Goal: Information Seeking & Learning: Learn about a topic

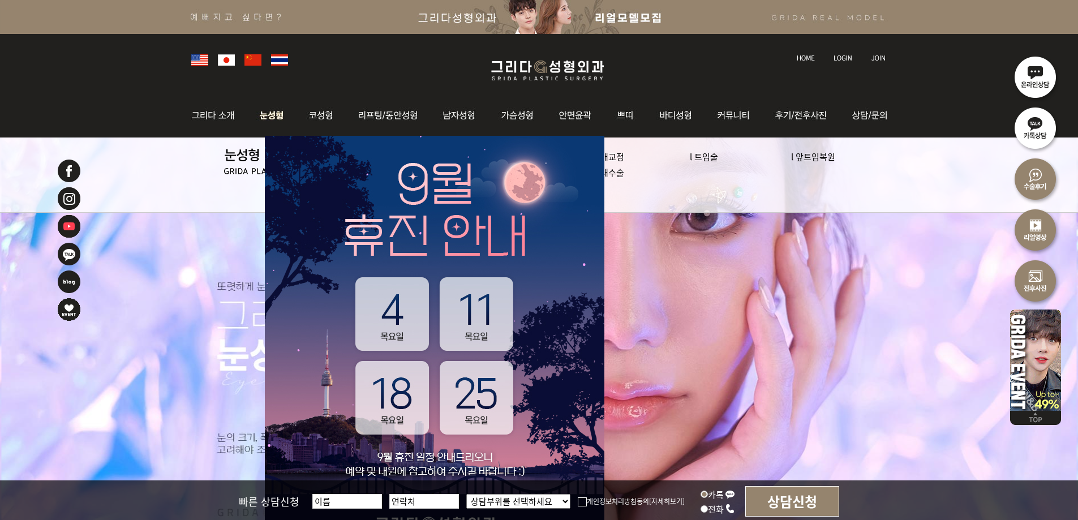
click at [274, 118] on img at bounding box center [272, 115] width 50 height 44
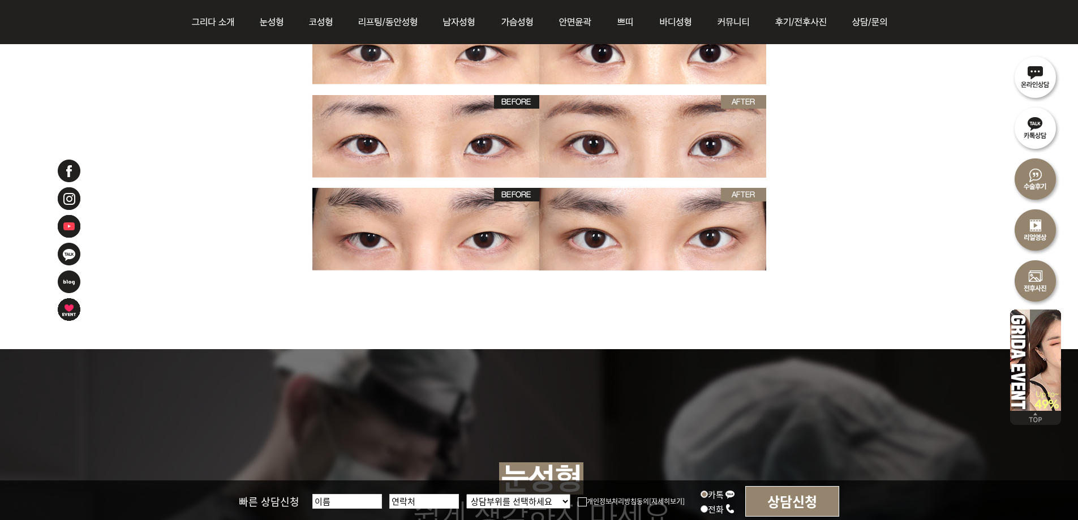
scroll to position [4017, 0]
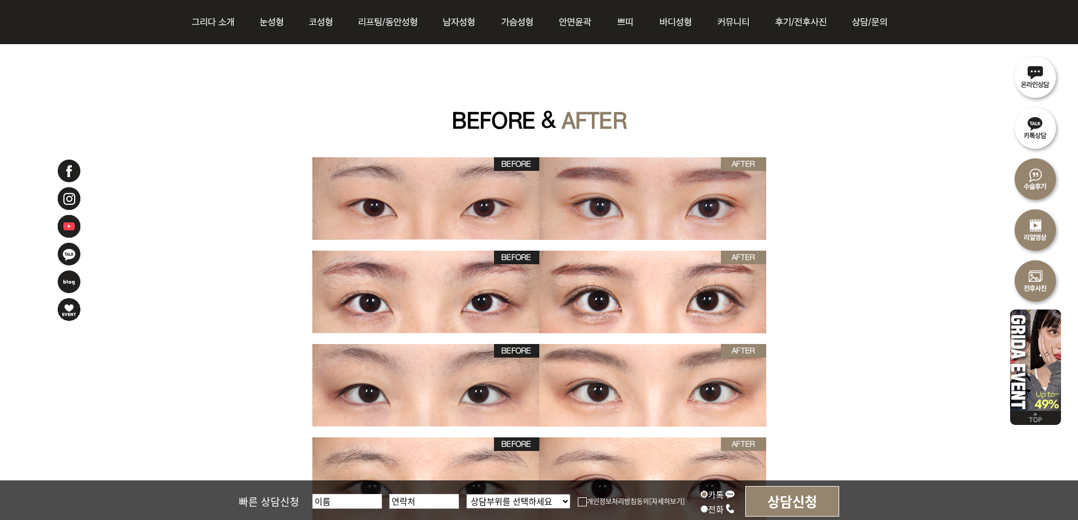
click at [877, 265] on img at bounding box center [539, 361] width 743 height 848
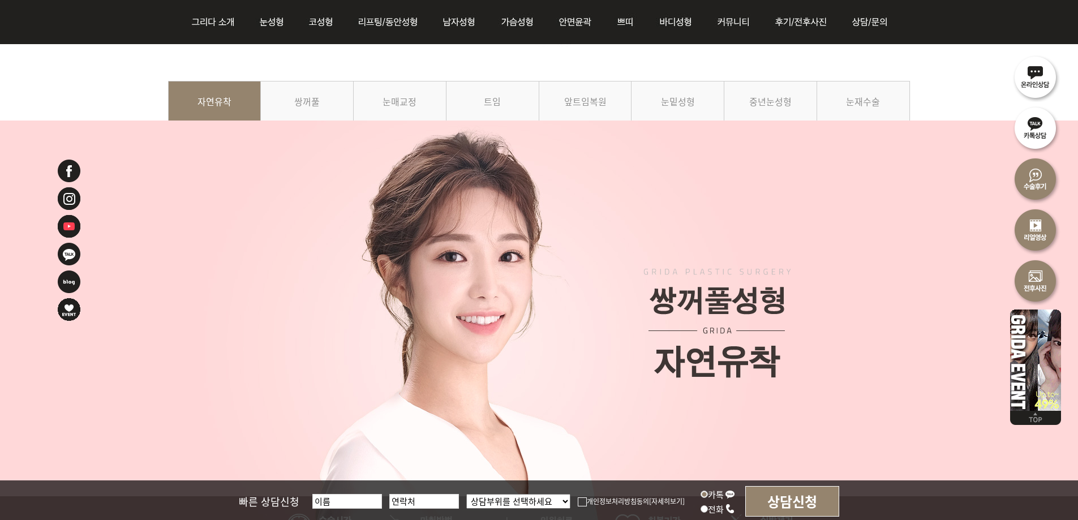
scroll to position [0, 0]
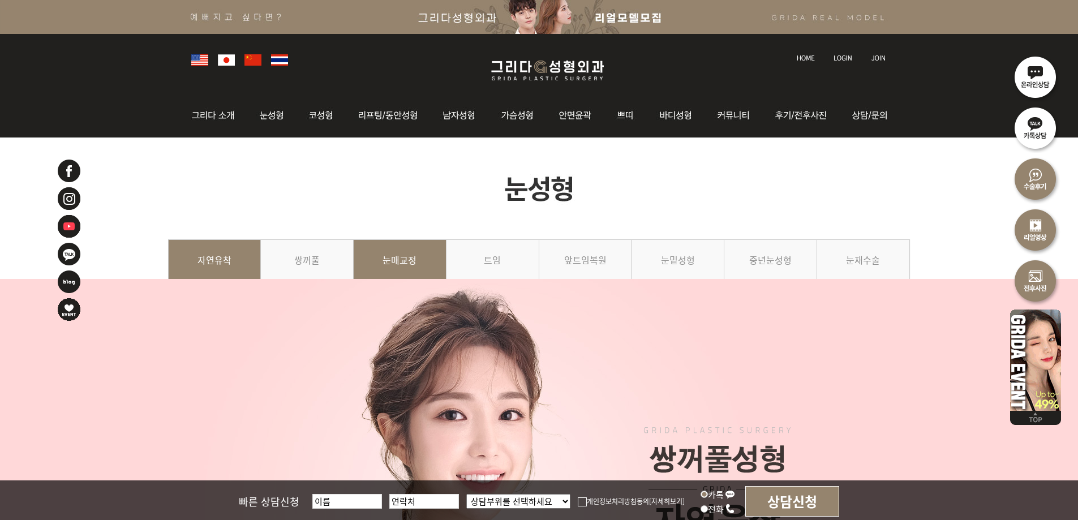
click at [388, 261] on link "눈매교정" at bounding box center [400, 264] width 93 height 51
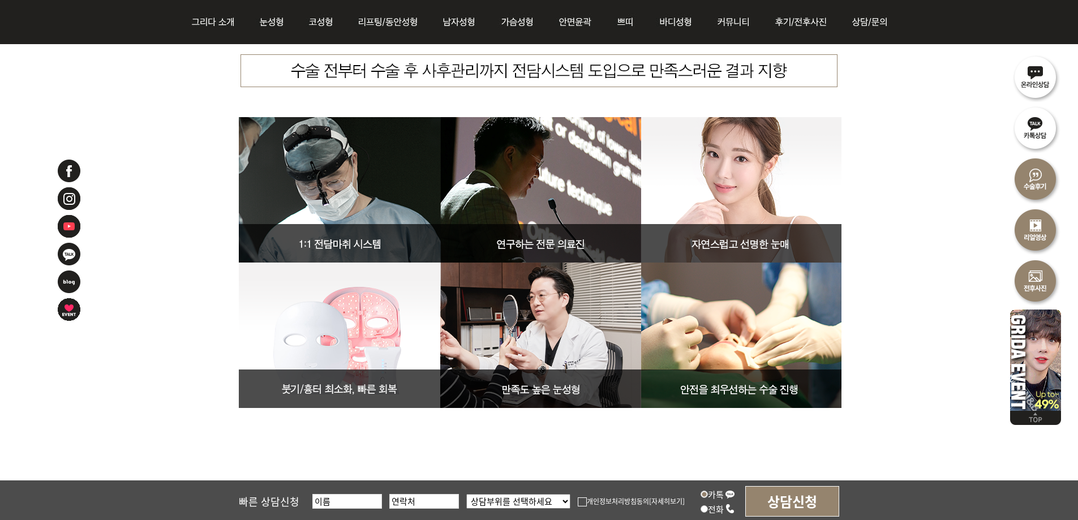
scroll to position [4130, 0]
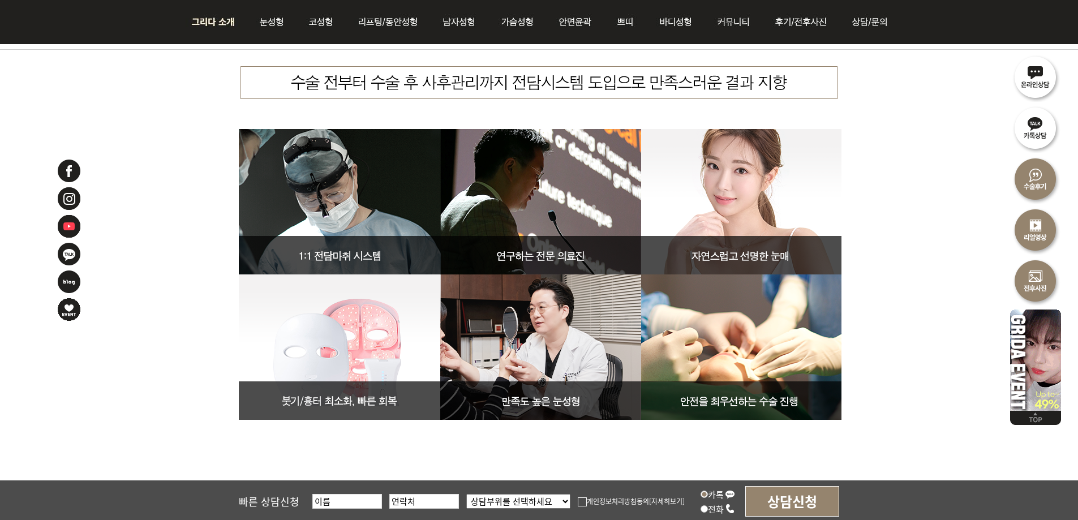
click at [270, 20] on img at bounding box center [272, 22] width 50 height 44
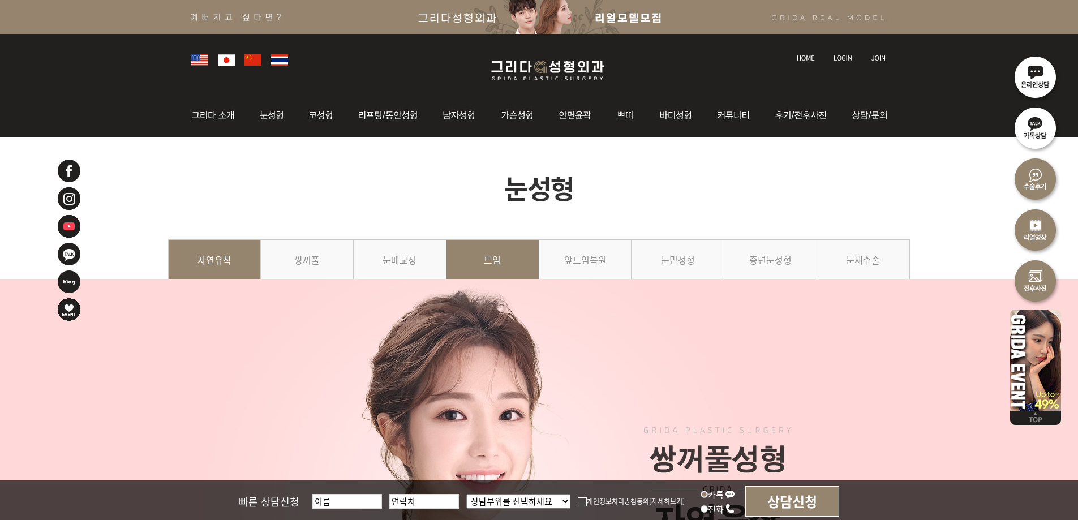
click at [492, 265] on link "트임" at bounding box center [492, 264] width 93 height 51
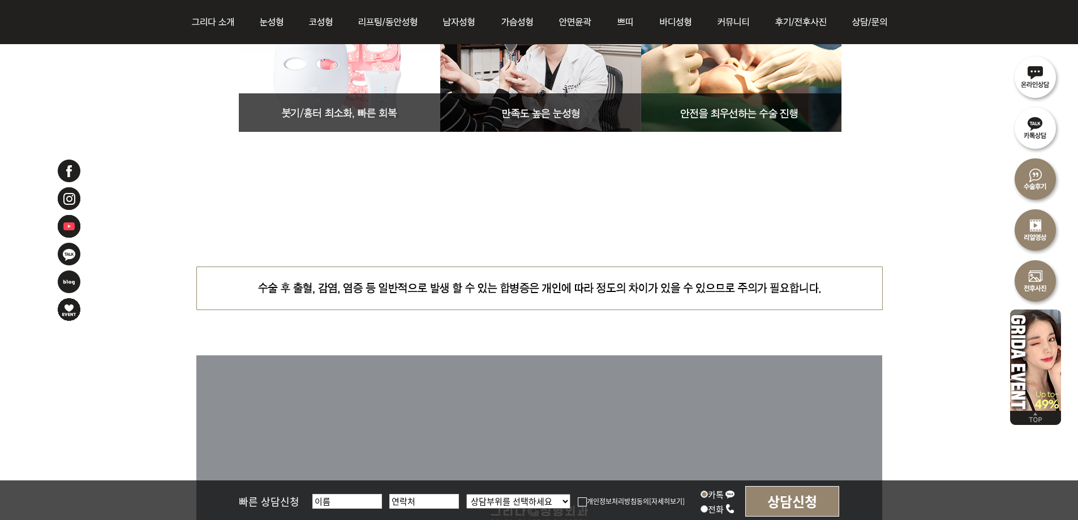
scroll to position [3615, 0]
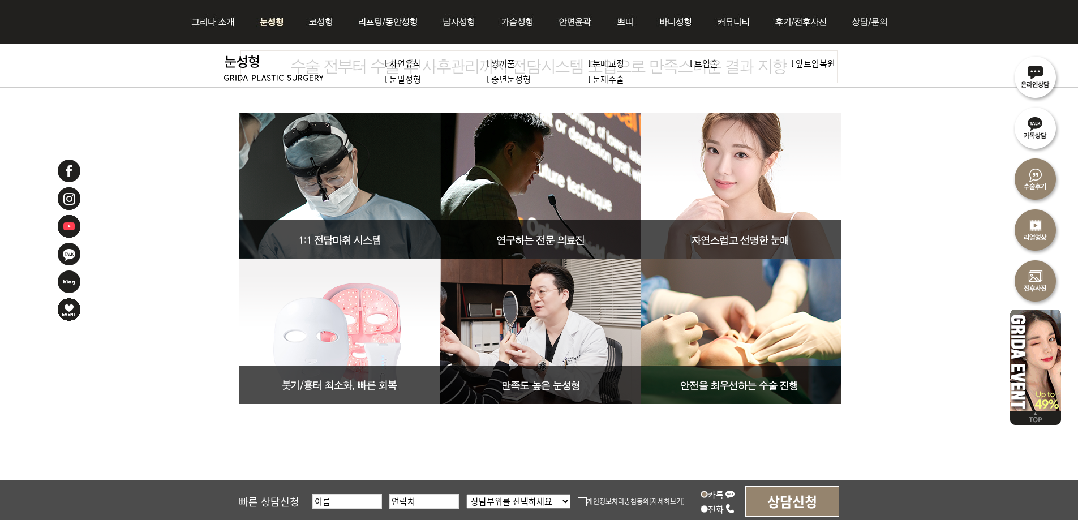
click at [269, 11] on img at bounding box center [272, 22] width 50 height 44
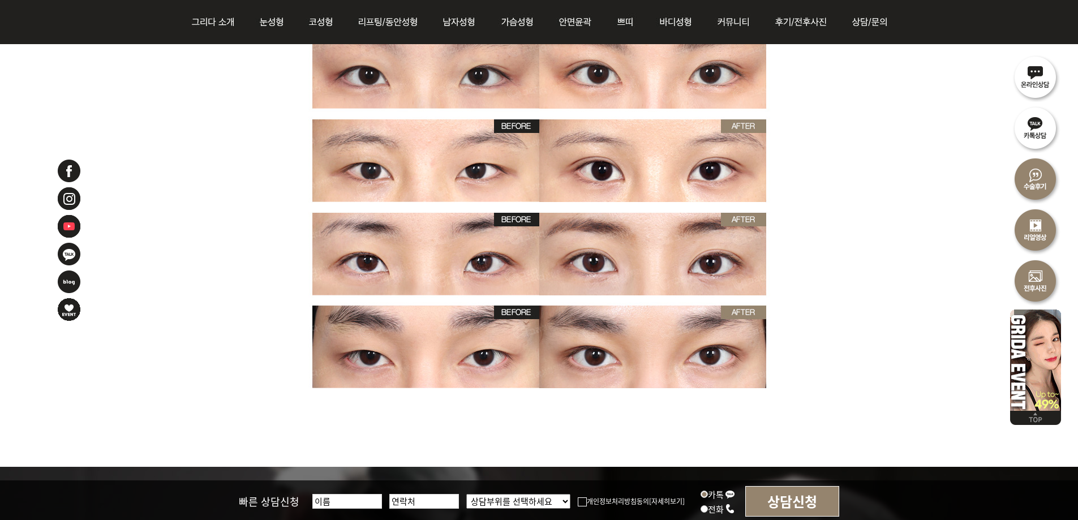
scroll to position [3961, 0]
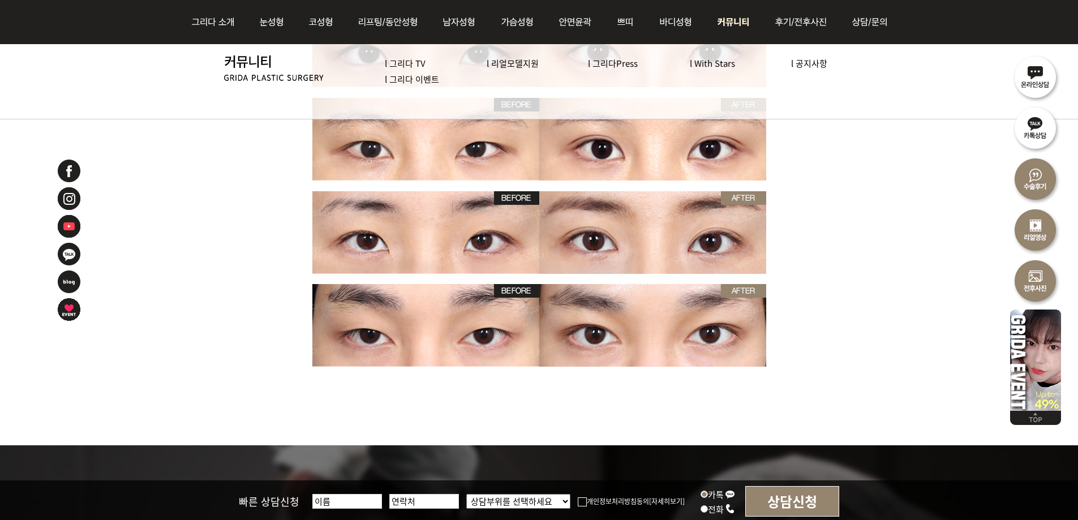
click at [425, 77] on link "l 그리다 이벤트" at bounding box center [412, 79] width 54 height 12
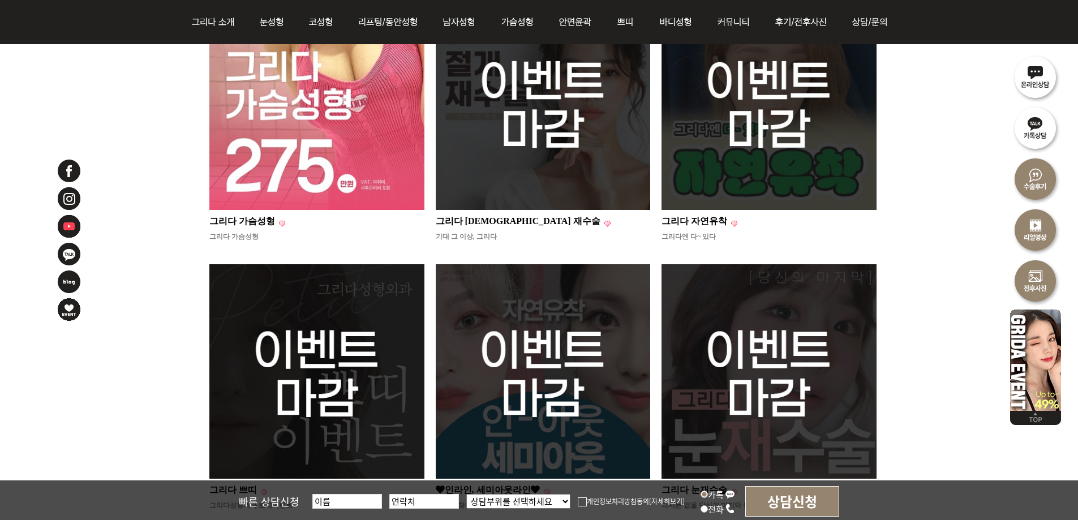
scroll to position [283, 0]
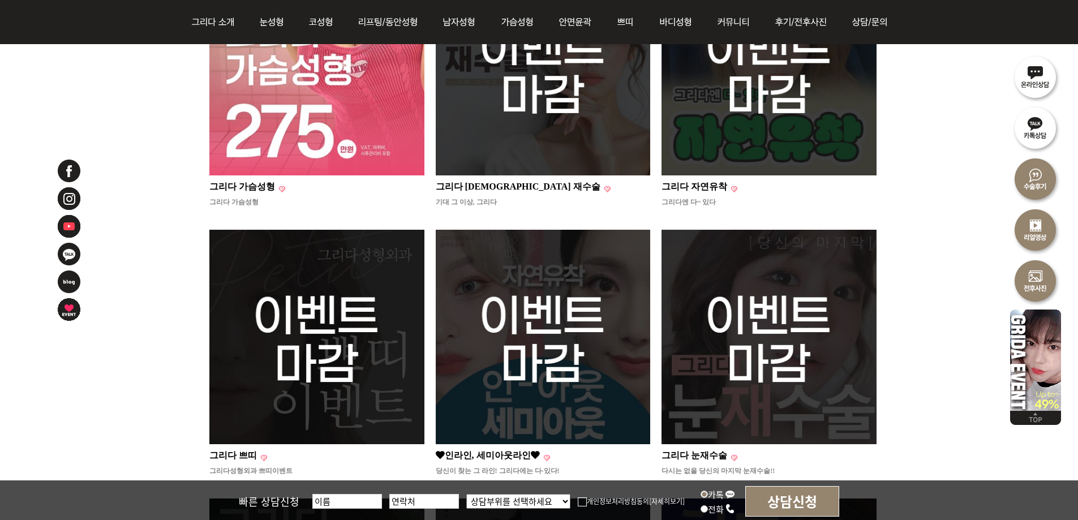
click at [749, 119] on img at bounding box center [768, 67] width 215 height 215
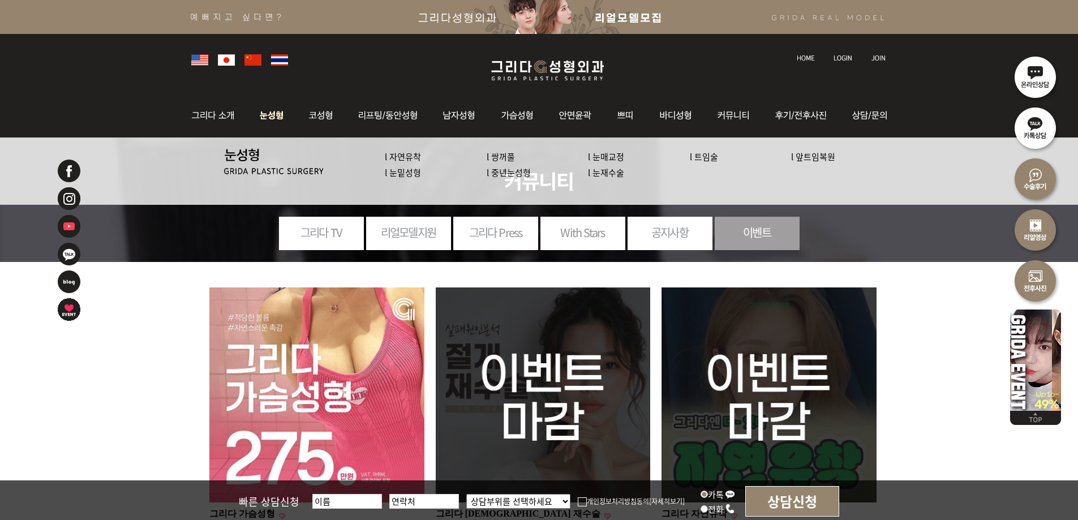
click at [260, 114] on img at bounding box center [272, 115] width 50 height 44
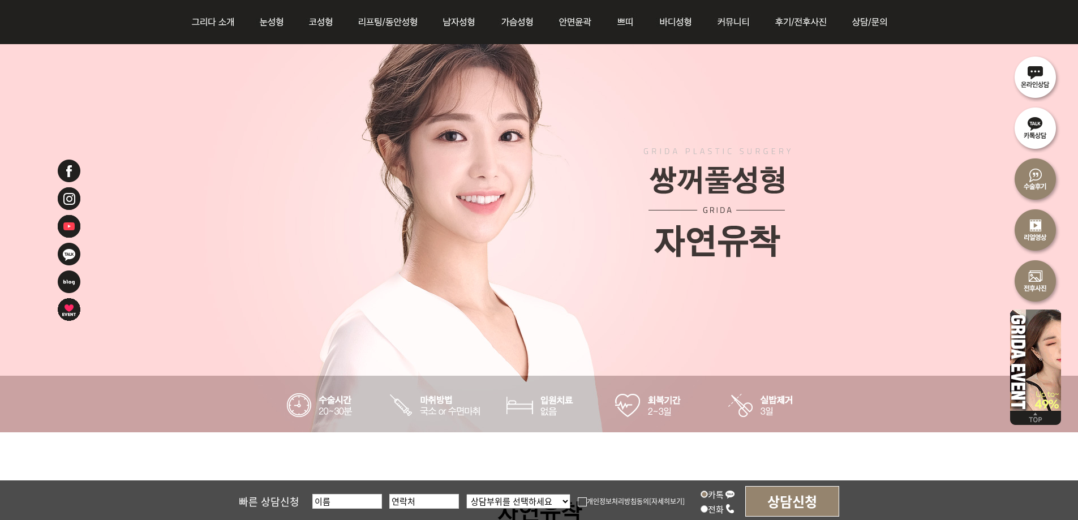
scroll to position [226, 0]
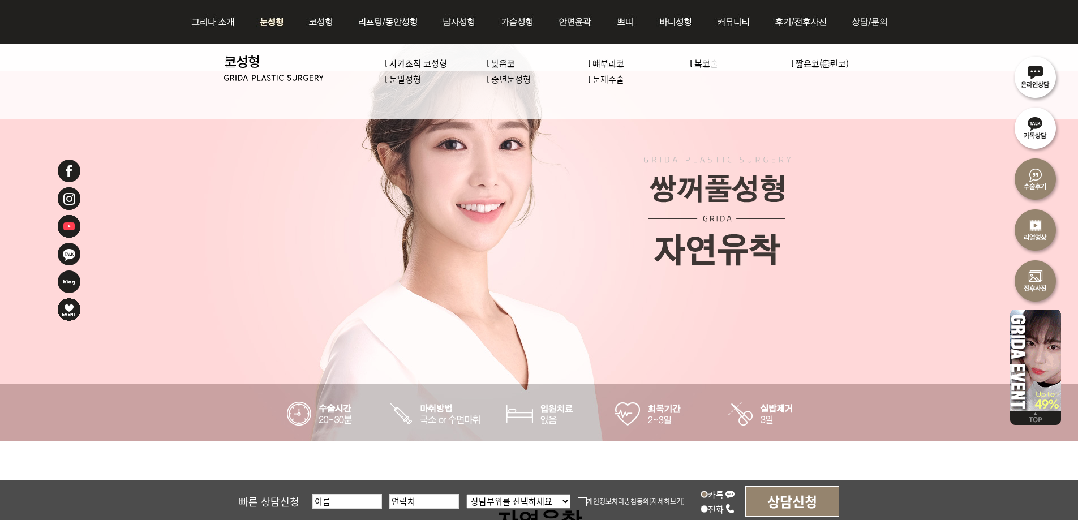
click at [256, 25] on img at bounding box center [272, 22] width 50 height 44
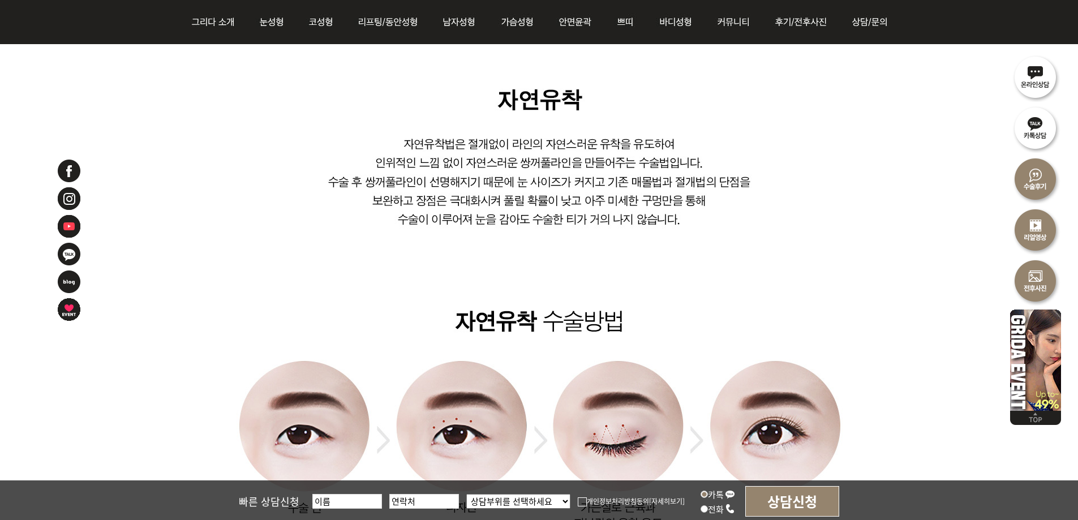
scroll to position [849, 0]
